Goal: Task Accomplishment & Management: Use online tool/utility

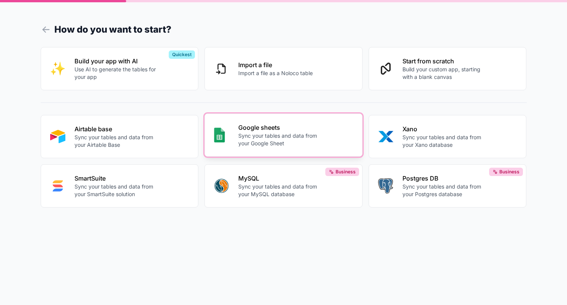
click at [272, 142] on p "Sync your tables and data from your Google Sheet" at bounding box center [280, 139] width 84 height 15
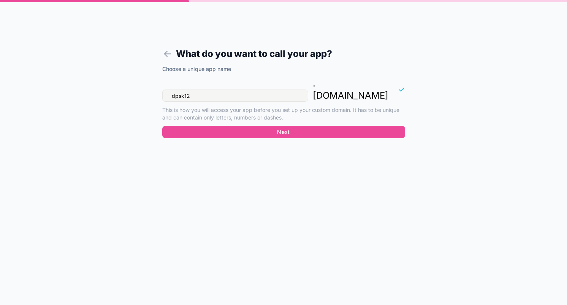
click at [204, 90] on input "dpsk12" at bounding box center [235, 96] width 146 height 12
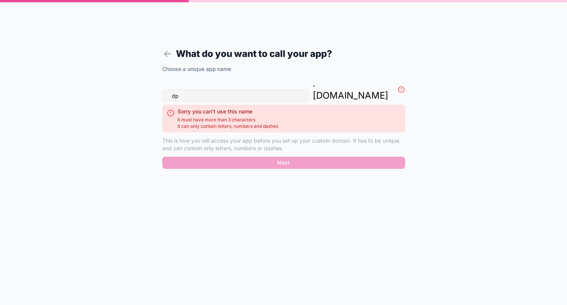
type input "d"
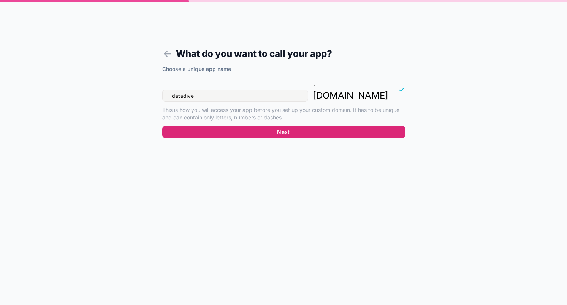
type input "datadive"
click at [192, 126] on button "Next" at bounding box center [283, 132] width 243 height 12
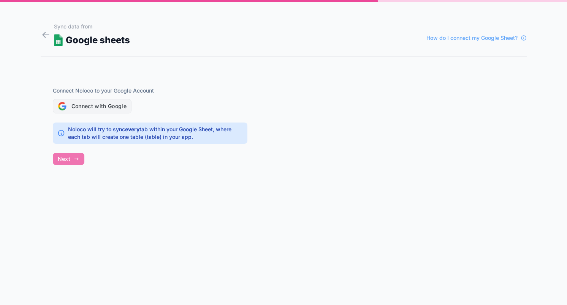
click at [96, 106] on button "Connect with Google" at bounding box center [92, 106] width 79 height 14
click at [80, 104] on button "Connect with Google" at bounding box center [92, 106] width 79 height 14
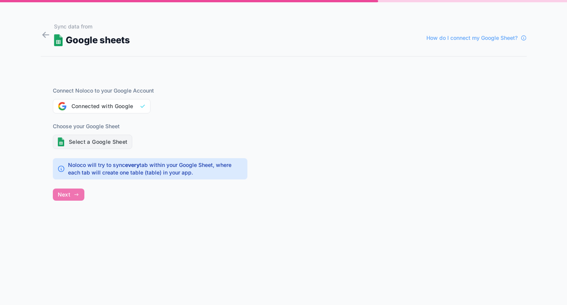
click at [118, 141] on button "Select a Google Sheet" at bounding box center [93, 142] width 80 height 14
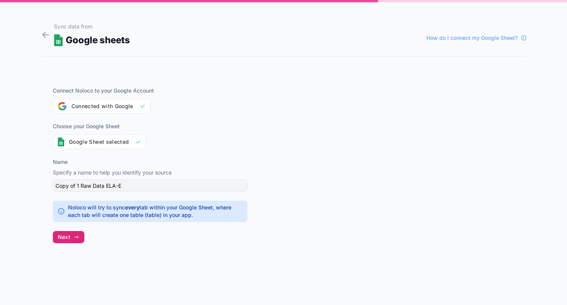
click at [60, 238] on span "Next" at bounding box center [64, 237] width 13 height 7
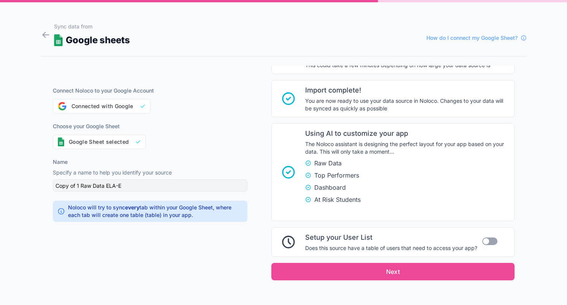
scroll to position [127, 0]
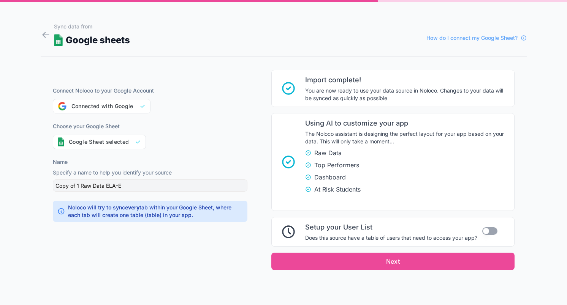
click at [490, 232] on button "Use setting" at bounding box center [489, 231] width 15 height 8
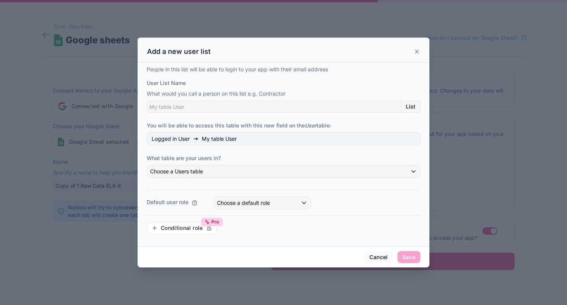
click at [410, 106] on span "List" at bounding box center [410, 106] width 9 height 7
click at [364, 110] on input "User List Name" at bounding box center [274, 107] width 254 height 12
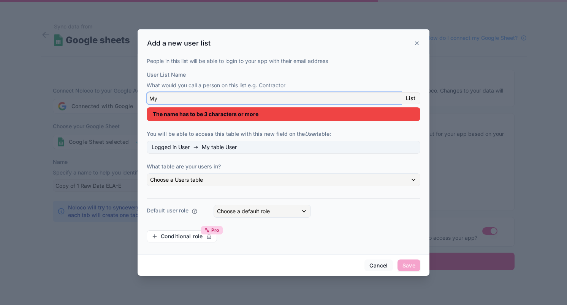
type input "M"
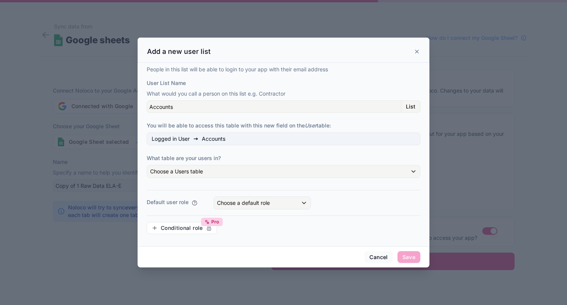
click at [362, 124] on label "You will be able to access this table with this new field on the User table:" at bounding box center [283, 126] width 273 height 8
click at [347, 173] on div "Choose a Users table" at bounding box center [283, 172] width 273 height 12
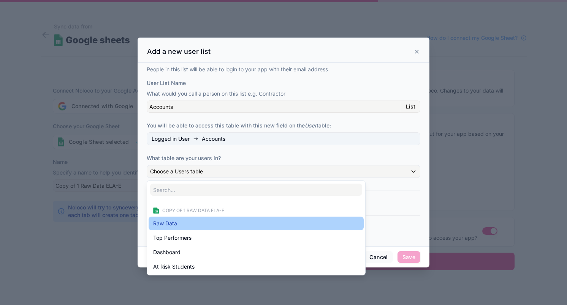
click at [279, 226] on div "Raw Data" at bounding box center [256, 223] width 206 height 9
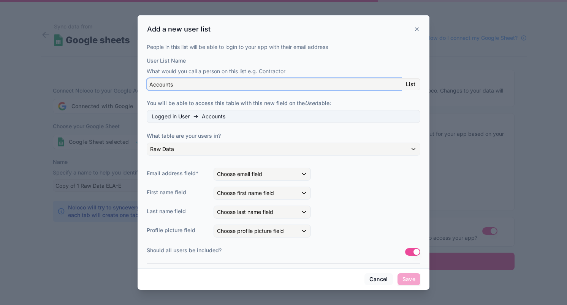
click at [252, 89] on input "Accounts" at bounding box center [274, 84] width 254 height 12
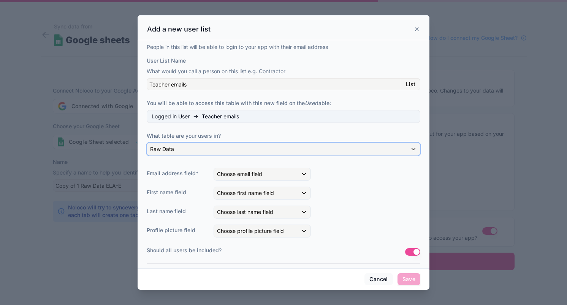
click at [245, 148] on div "Raw Data" at bounding box center [283, 149] width 273 height 12
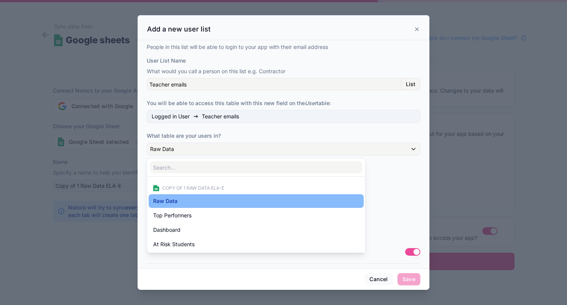
click at [170, 85] on div at bounding box center [283, 152] width 292 height 275
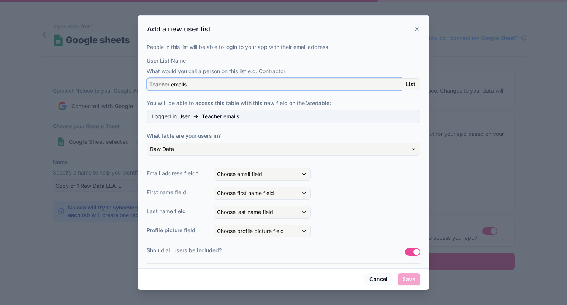
click at [170, 85] on input "Teacher emails" at bounding box center [274, 84] width 254 height 12
paste input "Email"
type input "Teacher Email"
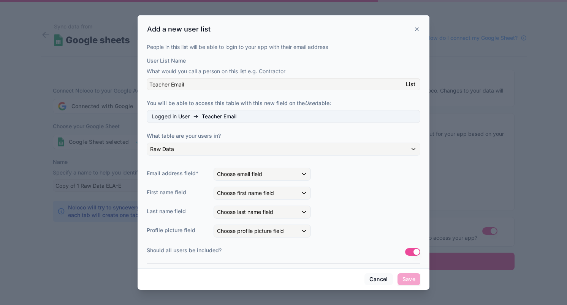
click at [262, 136] on label "What table are your users in?" at bounding box center [283, 136] width 273 height 8
click at [251, 175] on span "Choose email field" at bounding box center [239, 174] width 45 height 6
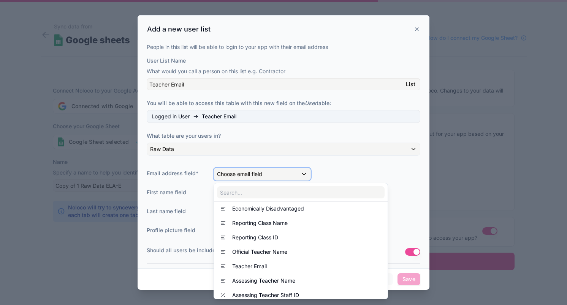
scroll to position [190, 0]
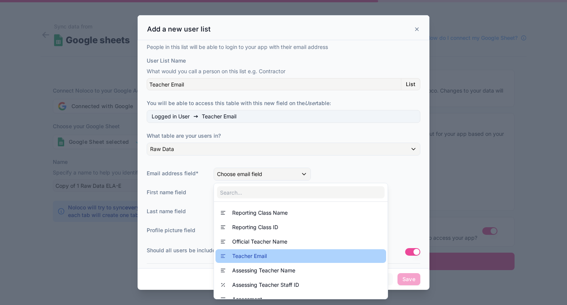
click at [242, 259] on span "Teacher Email" at bounding box center [249, 256] width 35 height 9
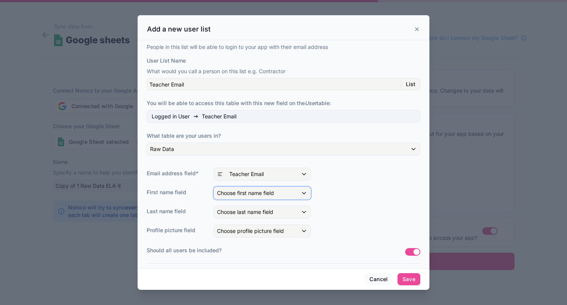
click at [245, 196] on span "Choose first name field" at bounding box center [245, 193] width 57 height 6
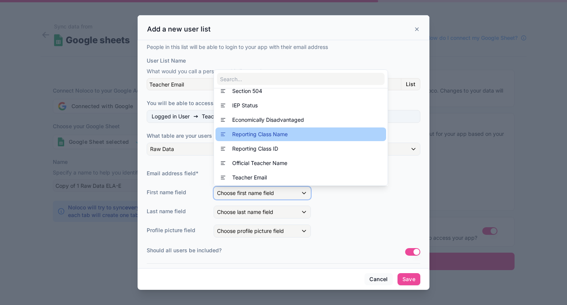
scroll to position [156, 0]
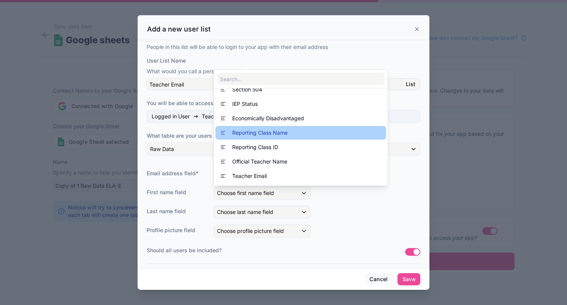
click at [296, 166] on div "Official Teacher Name" at bounding box center [300, 161] width 161 height 9
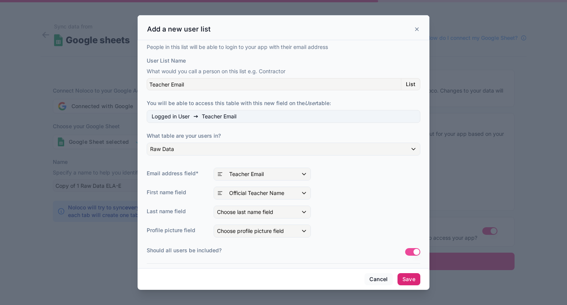
click at [414, 280] on button "Save" at bounding box center [408, 279] width 23 height 12
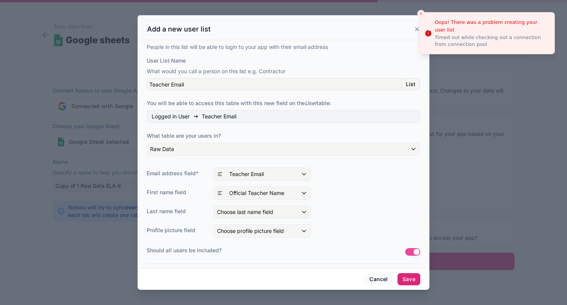
click at [411, 279] on button "Save" at bounding box center [408, 279] width 23 height 12
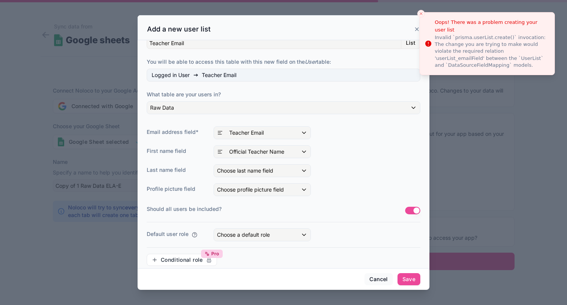
scroll to position [51, 0]
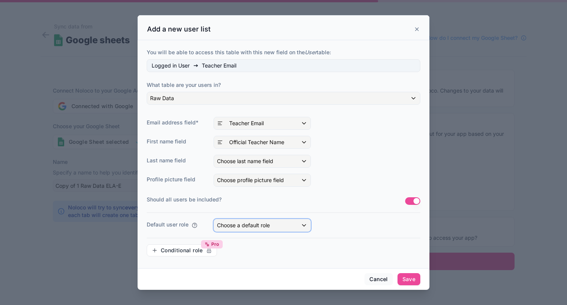
click at [299, 224] on div "Choose a default role" at bounding box center [262, 226] width 96 height 12
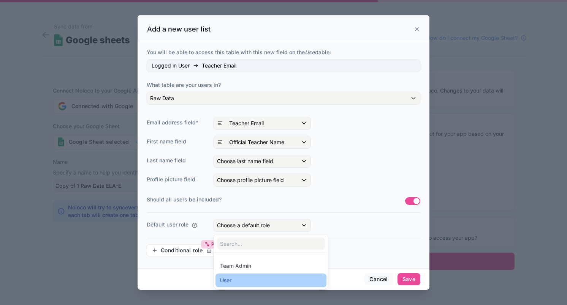
click at [227, 281] on div "User" at bounding box center [225, 280] width 11 height 9
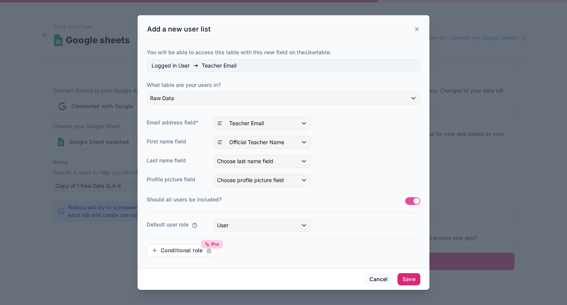
click at [408, 279] on button "Save" at bounding box center [408, 279] width 23 height 12
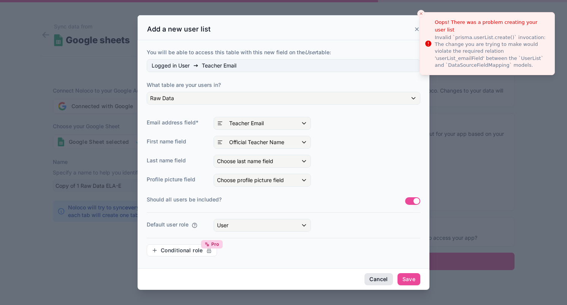
click at [381, 275] on button "Cancel" at bounding box center [378, 279] width 28 height 12
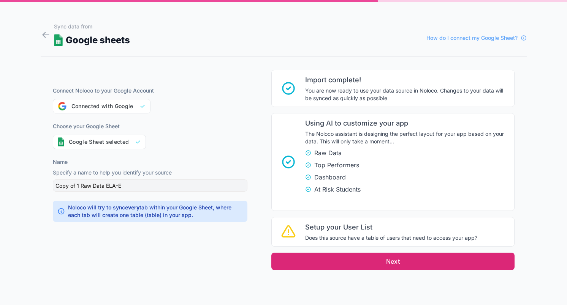
click at [351, 260] on button "Next" at bounding box center [392, 261] width 243 height 17
